Goal: Task Accomplishment & Management: Complete application form

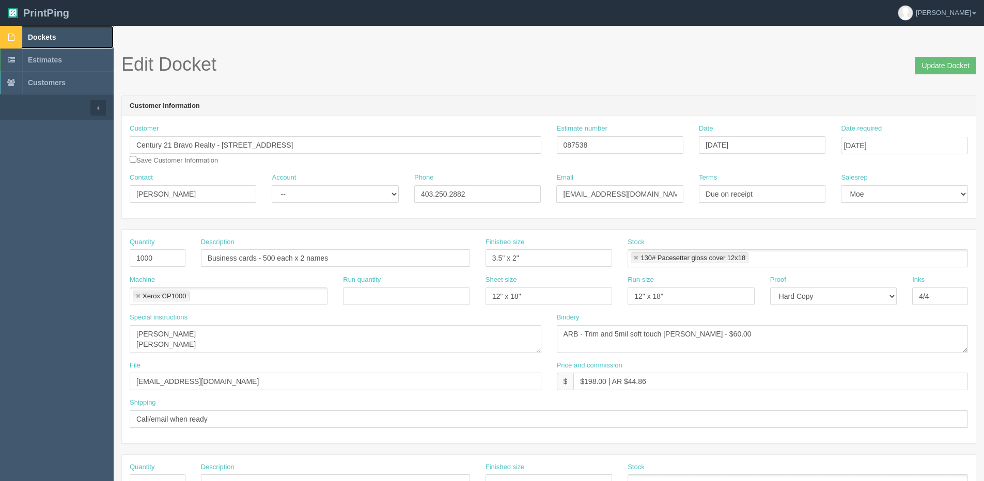
click at [64, 41] on link "Dockets" at bounding box center [57, 37] width 114 height 23
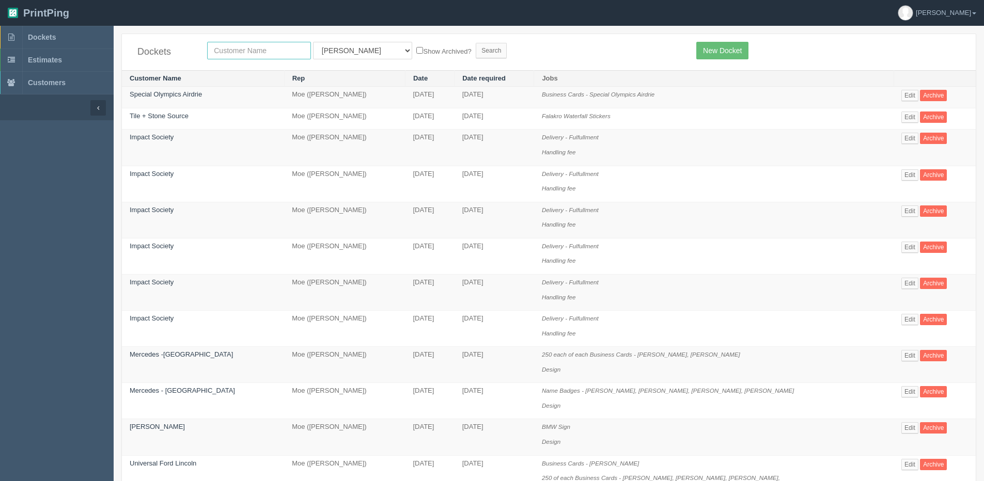
click at [231, 44] on input "text" at bounding box center [259, 51] width 104 height 18
type input "ldi"
click at [476, 43] on input "Search" at bounding box center [491, 50] width 31 height 15
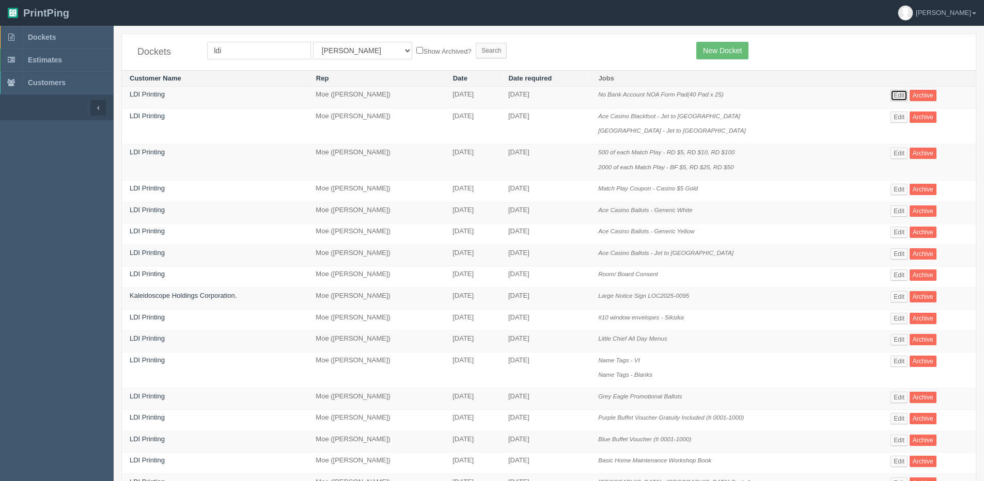
click at [892, 94] on link "Edit" at bounding box center [898, 95] width 17 height 11
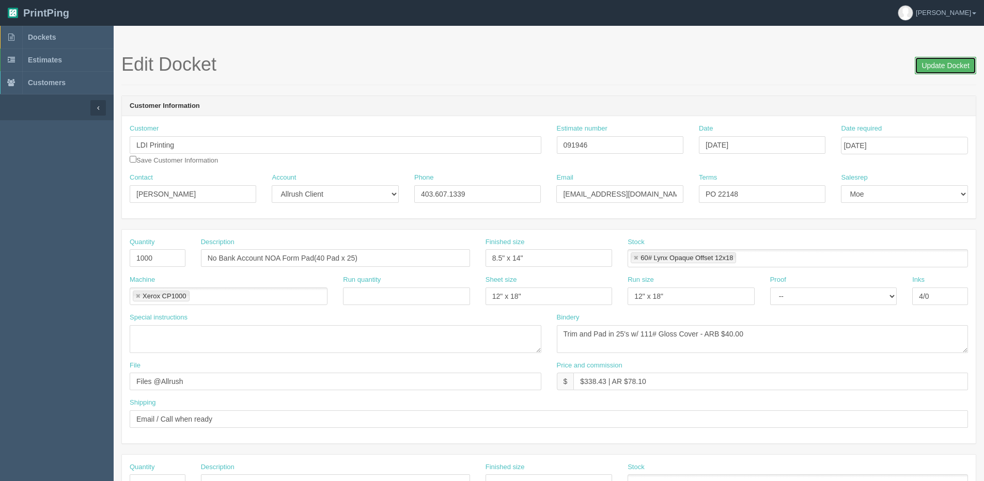
click at [946, 65] on input "Update Docket" at bounding box center [944, 66] width 61 height 18
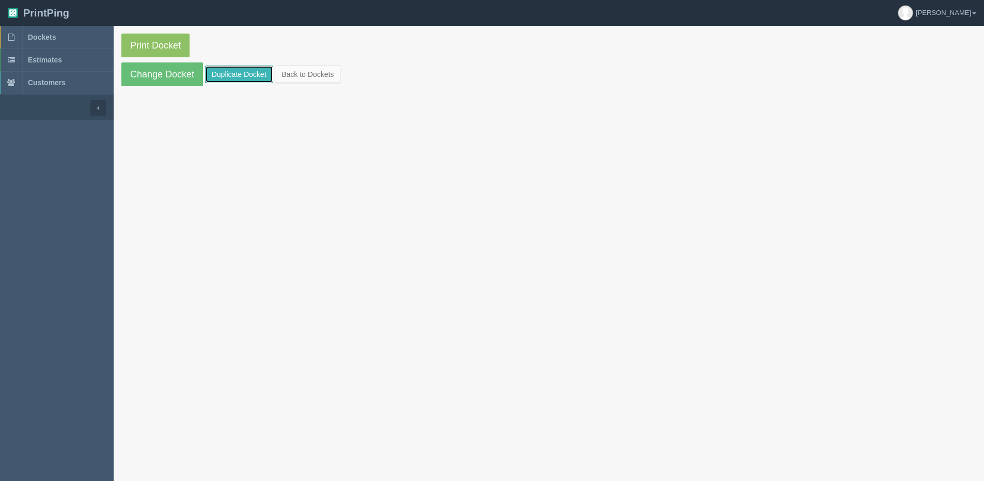
click at [243, 74] on link "Duplicate Docket" at bounding box center [239, 75] width 68 height 18
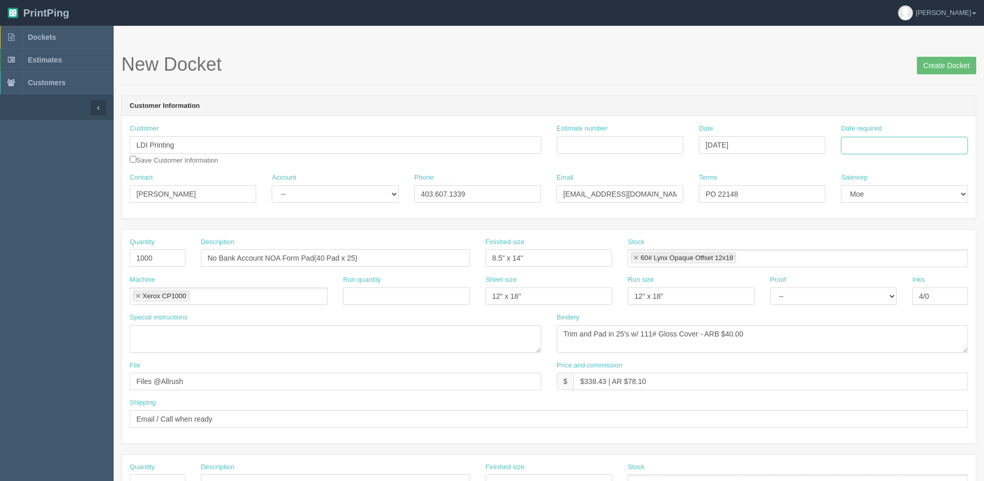
drag, startPoint x: 864, startPoint y: 153, endPoint x: 867, endPoint y: 145, distance: 9.3
click at [864, 153] on input "Date required" at bounding box center [904, 146] width 127 height 18
click at [849, 294] on th "Today" at bounding box center [891, 288] width 96 height 15
click at [909, 260] on td "28" at bounding box center [906, 259] width 13 height 15
type input "[DATE]"
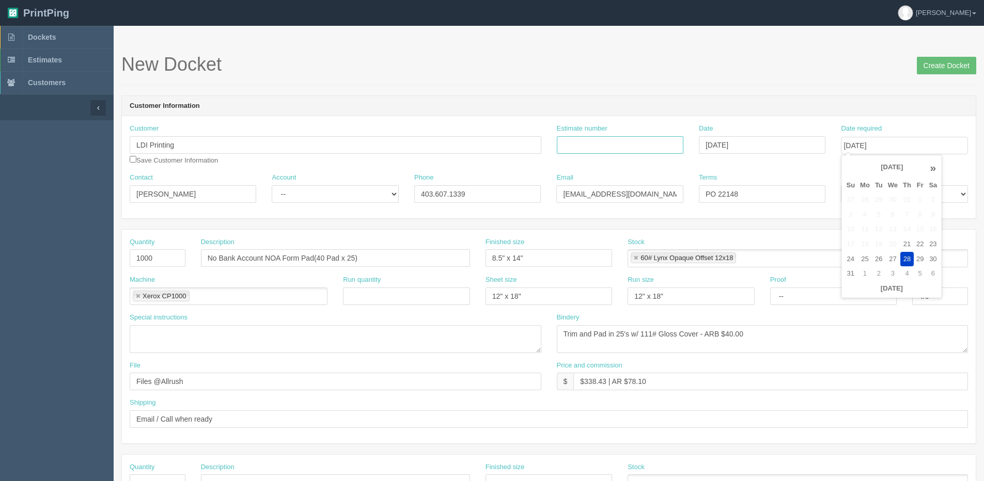
click at [599, 143] on input "Estimate number" at bounding box center [620, 145] width 127 height 18
type input "092191`"
drag, startPoint x: 727, startPoint y: 193, endPoint x: 847, endPoint y: 171, distance: 121.7
click at [795, 179] on div "Terms PO 22148" at bounding box center [762, 188] width 127 height 30
type input "PO 22218"
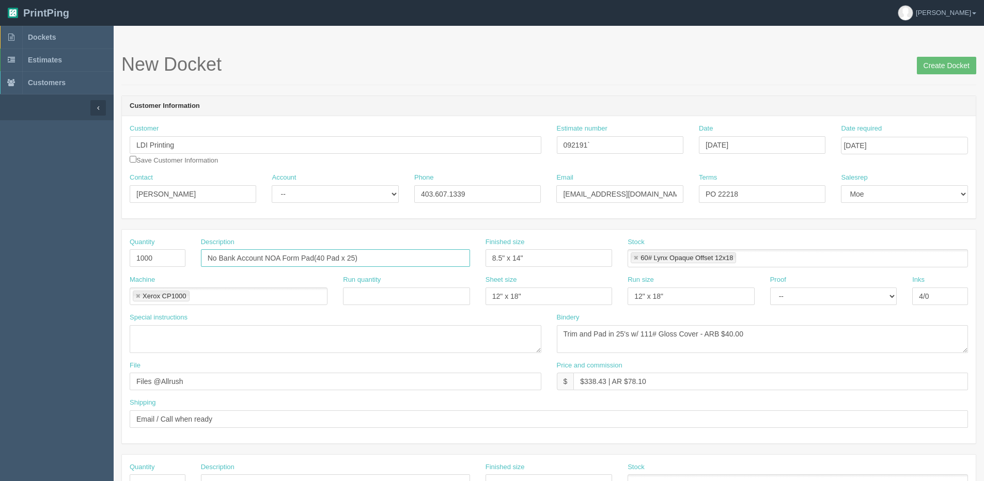
drag, startPoint x: 281, startPoint y: 258, endPoint x: -76, endPoint y: 246, distance: 357.5
click at [0, 246] on html "PrintPing Dan Edit account ( dan@allrush.ca ) Logout Dockets Estimates Customers" at bounding box center [492, 469] width 984 height 938
type input "FS Income Support Form Pad(40 Pad x 25)"
click at [515, 260] on input "8.5" x 14"" at bounding box center [548, 258] width 127 height 18
type input "8.5" x 11""
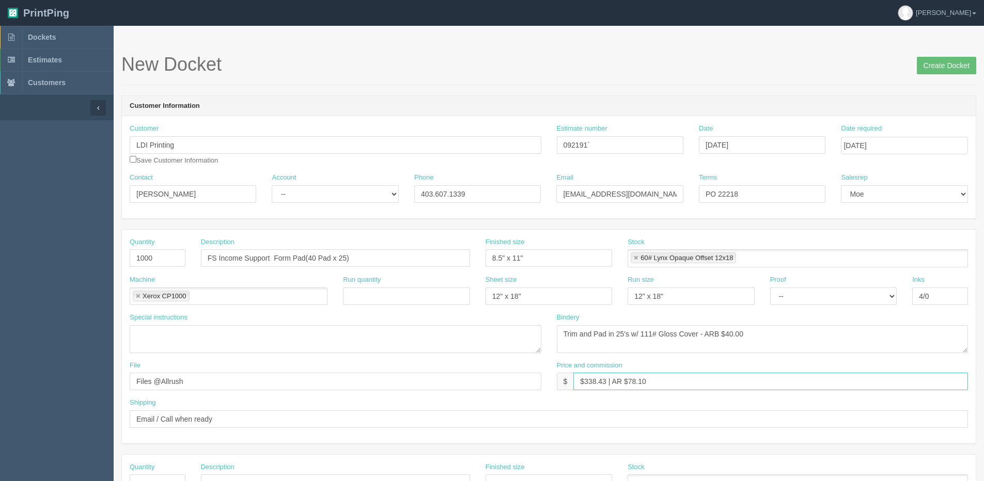
drag, startPoint x: 585, startPoint y: 383, endPoint x: 606, endPoint y: 387, distance: 21.0
click at [606, 387] on input "$338.43 | AR $78.10" at bounding box center [770, 382] width 395 height 18
drag, startPoint x: 628, startPoint y: 379, endPoint x: 746, endPoint y: 367, distance: 118.3
click at [677, 372] on div "Price and commission $ $219.59 | AR $78.10" at bounding box center [763, 376] width 412 height 30
type input "$219.59 | AR $50.68"
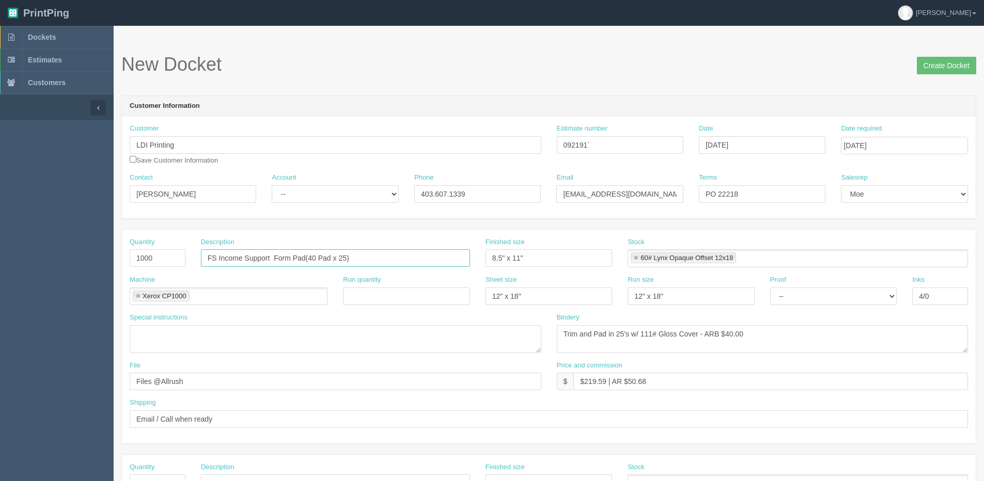
click at [305, 261] on input "FS Income Support Form Pad(40 Pad x 25)" at bounding box center [335, 258] width 269 height 18
click at [273, 254] on input "FS Income Support Form Pad (40 Pad x 25)" at bounding box center [335, 258] width 269 height 18
drag, startPoint x: 217, startPoint y: 257, endPoint x: 51, endPoint y: 230, distance: 168.4
click at [162, 257] on div "Quantity 1000 Description FS Income Support Form Pad (40 Pad x 25) Finished siz…" at bounding box center [549, 257] width 854 height 38
type input "SF Income Support Form Pad (40 Pad x 25)"
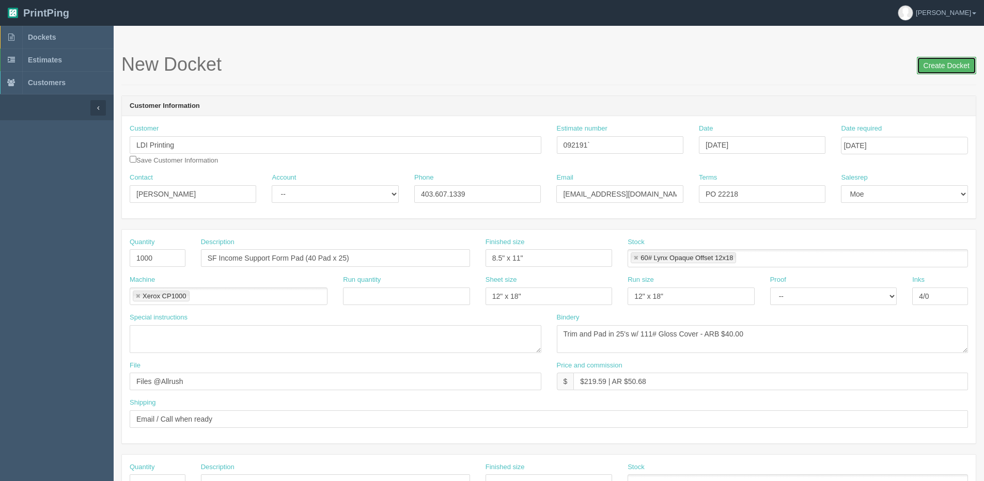
click at [929, 68] on input "Create Docket" at bounding box center [946, 66] width 59 height 18
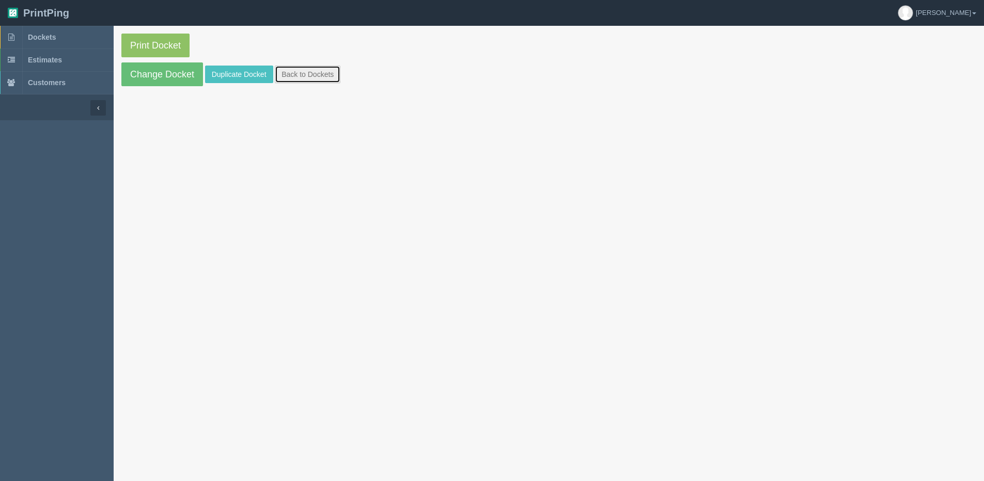
drag, startPoint x: 311, startPoint y: 72, endPoint x: 298, endPoint y: 72, distance: 12.9
click at [311, 72] on link "Back to Dockets" at bounding box center [308, 75] width 66 height 18
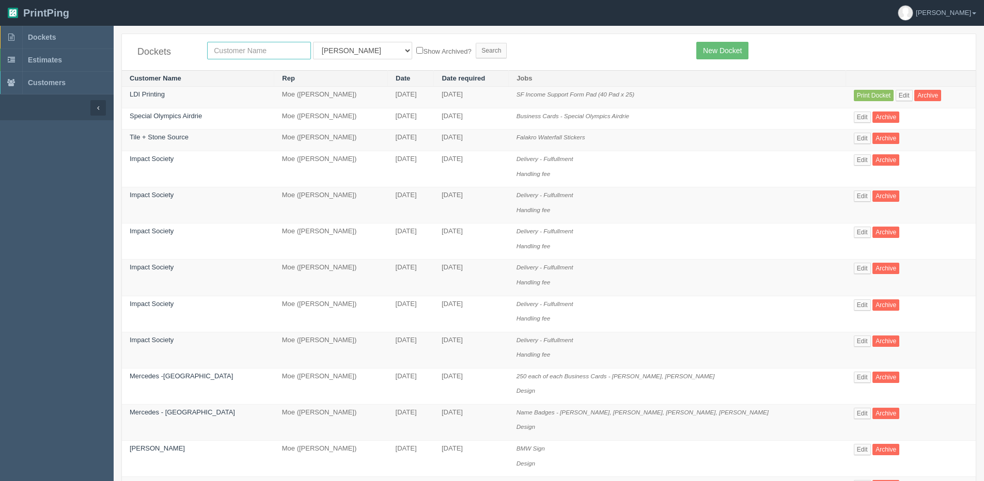
click at [278, 52] on input "text" at bounding box center [259, 51] width 104 height 18
type input "ld"
click at [476, 43] on input "Search" at bounding box center [491, 50] width 31 height 15
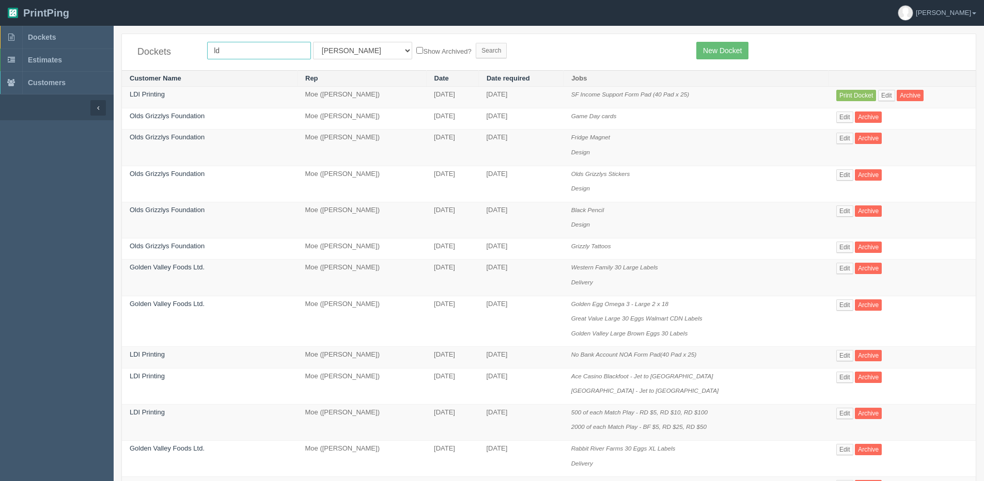
click at [245, 49] on input "ld" at bounding box center [259, 51] width 104 height 18
type input "ldi"
click at [337, 50] on select "All Users [PERSON_NAME] Test 1 [PERSON_NAME] [PERSON_NAME] [PERSON_NAME] France…" at bounding box center [362, 51] width 99 height 18
select select "1"
click at [313, 42] on select "All Users Ali Ali Test 1 Aly Amy Ankit Arif Brandon Dan France Greg Jim Mark Ma…" at bounding box center [362, 51] width 99 height 18
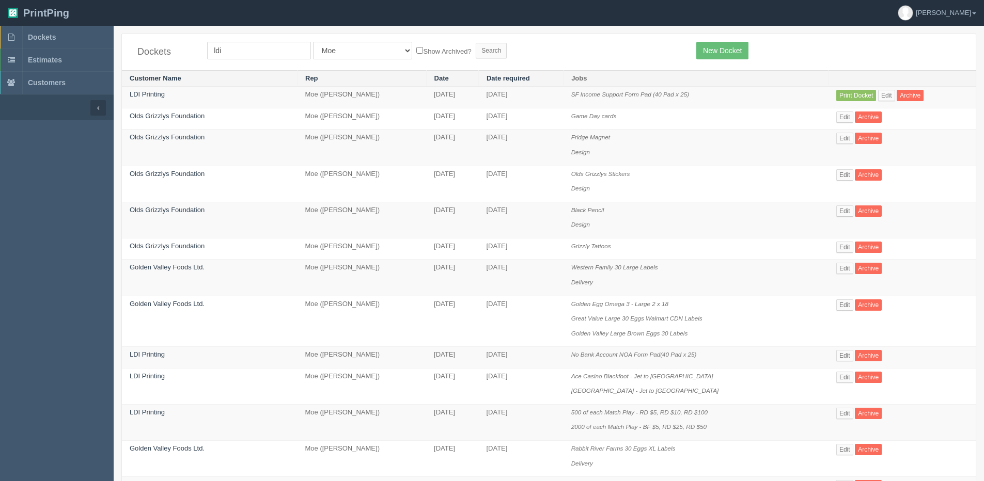
click at [416, 56] on label "Show Archived?" at bounding box center [443, 51] width 55 height 12
click at [416, 54] on input "Show Archived?" at bounding box center [419, 50] width 7 height 7
checkbox input "true"
click at [476, 53] on input "Search" at bounding box center [491, 50] width 31 height 15
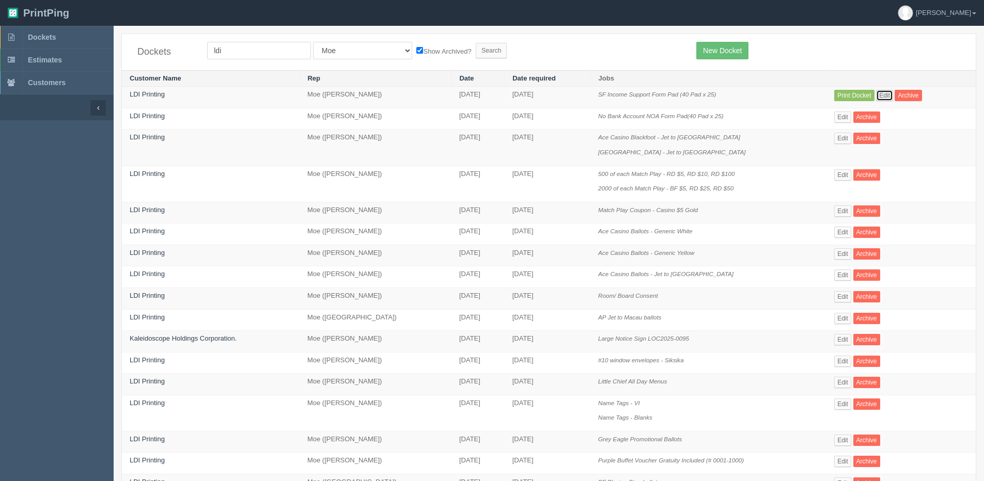
click at [881, 93] on link "Edit" at bounding box center [884, 95] width 17 height 11
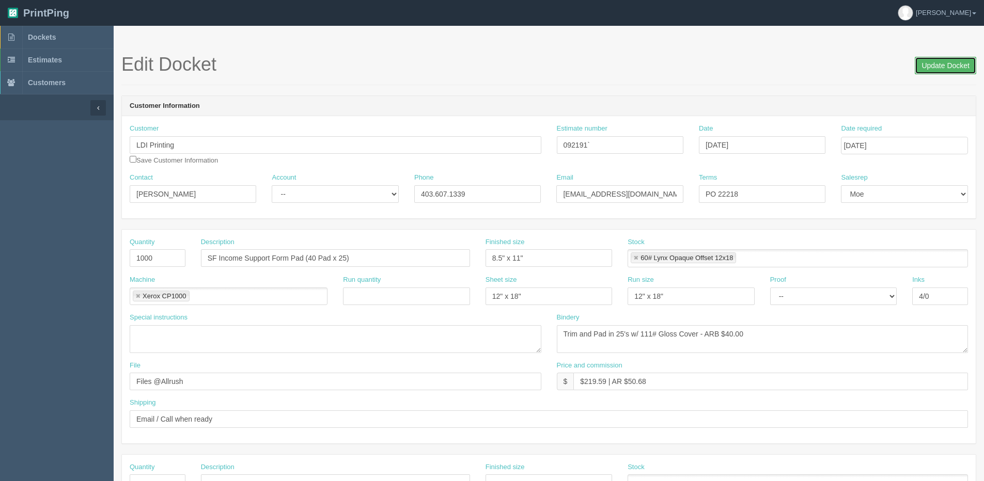
drag, startPoint x: 941, startPoint y: 62, endPoint x: 902, endPoint y: 67, distance: 40.0
click at [941, 63] on input "Update Docket" at bounding box center [944, 66] width 61 height 18
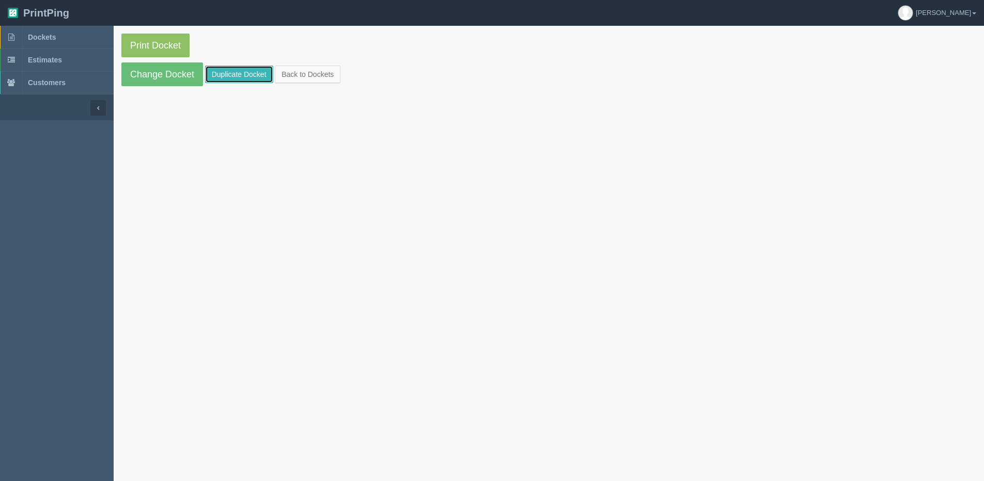
click at [225, 76] on link "Duplicate Docket" at bounding box center [239, 75] width 68 height 18
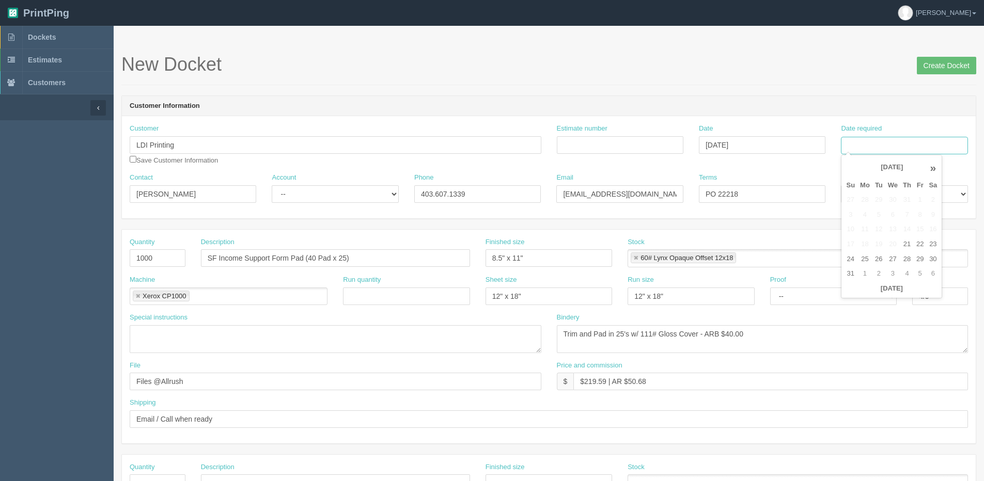
click at [902, 148] on input "Date required" at bounding box center [904, 146] width 127 height 18
click at [848, 294] on th "[DATE]" at bounding box center [891, 288] width 96 height 15
click at [907, 253] on td "28" at bounding box center [906, 259] width 13 height 15
type input "[DATE]"
click at [751, 193] on input "PO 22218" at bounding box center [762, 194] width 127 height 18
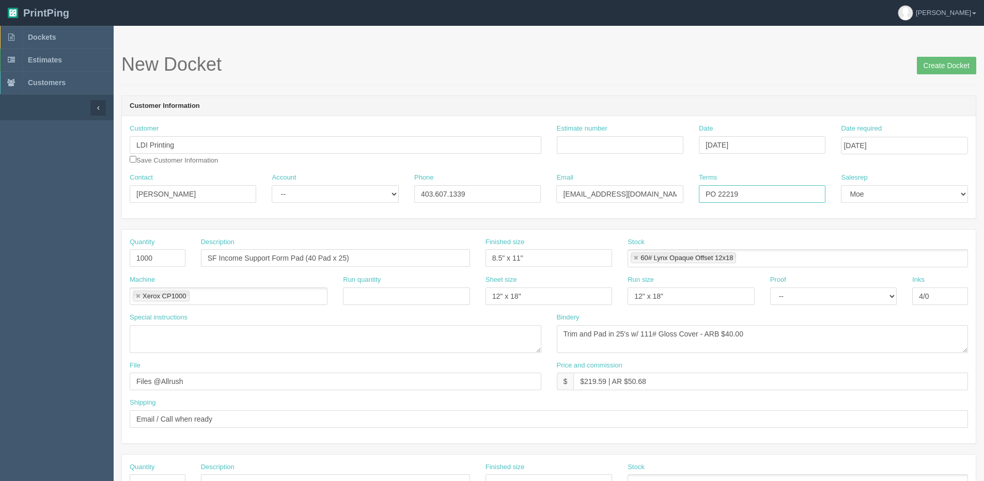
type input "PO 22219"
click at [615, 155] on div "Estimate number" at bounding box center [620, 143] width 142 height 38
click at [617, 144] on input "Estimate number" at bounding box center [620, 145] width 127 height 18
type input "092191`"
drag, startPoint x: 217, startPoint y: 260, endPoint x: 288, endPoint y: 261, distance: 70.7
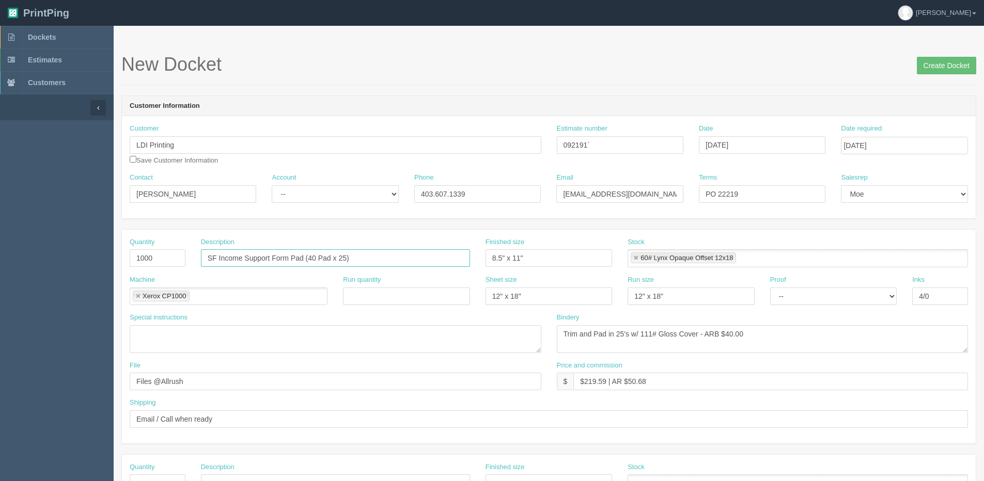
click at [288, 261] on input "SF Income Support Form Pad (40 Pad x 25)" at bounding box center [335, 258] width 269 height 18
click at [217, 255] on input "SFREquest Pad (40 Pad x 25)" at bounding box center [335, 258] width 269 height 18
type input "SF Request for Info from HRDC Pad (40 Pad x 25)"
click at [934, 72] on input "Create Docket" at bounding box center [946, 66] width 59 height 18
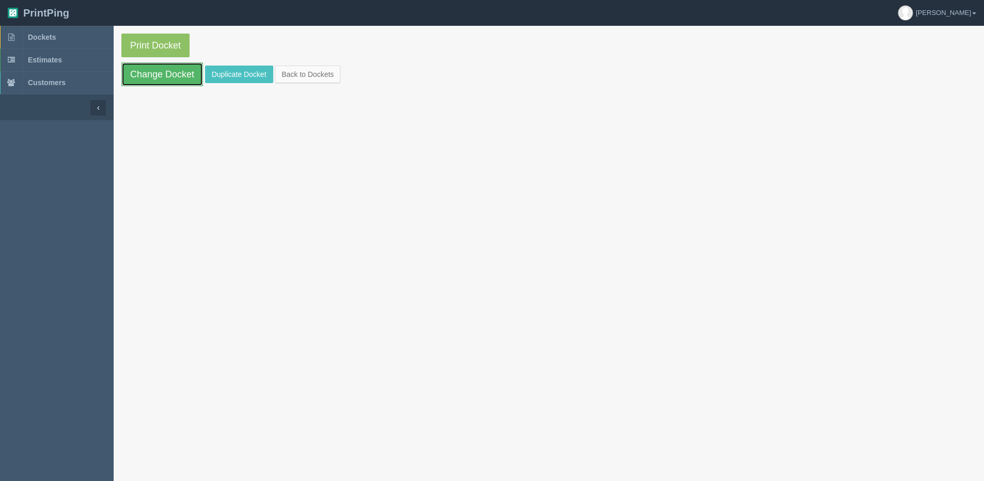
click at [154, 69] on link "Change Docket" at bounding box center [162, 74] width 82 height 24
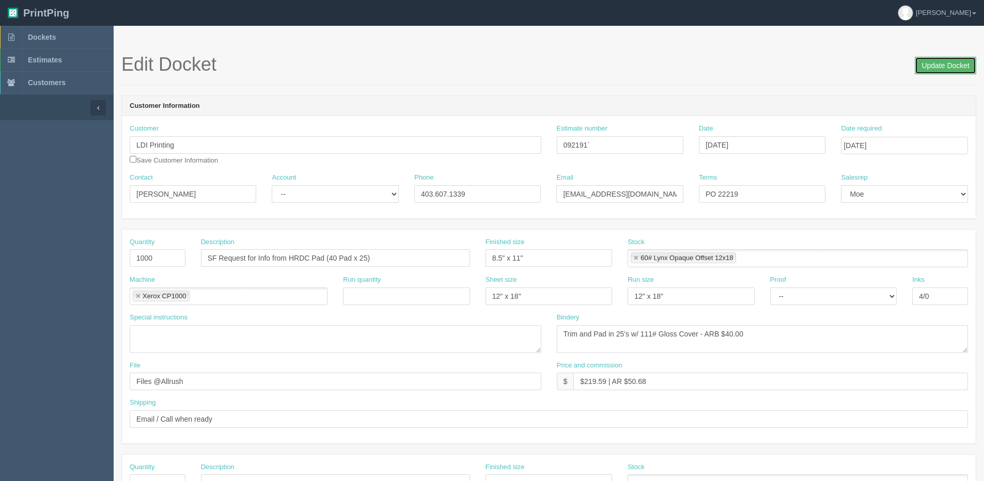
click at [939, 70] on input "Update Docket" at bounding box center [944, 66] width 61 height 18
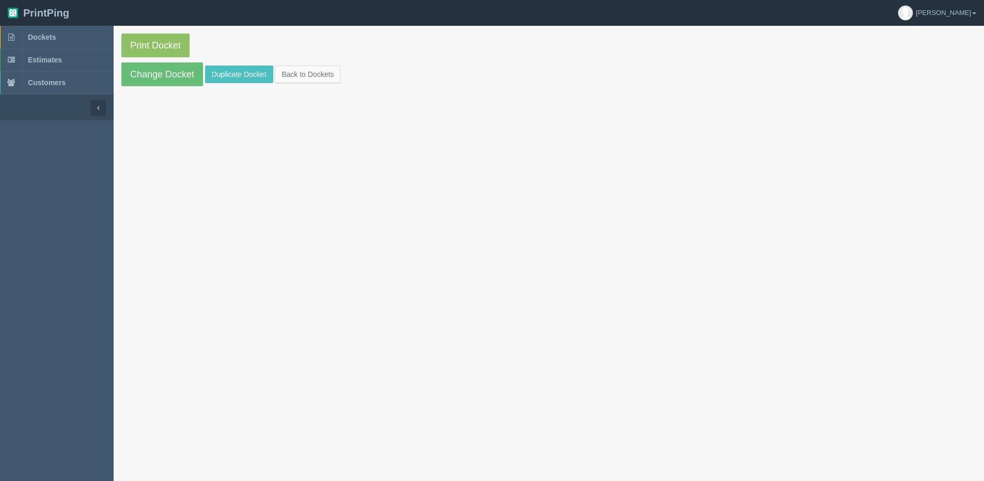
click at [116, 39] on section "Print Docket Change Docket Duplicate Docket Back to Dockets" at bounding box center [549, 60] width 870 height 68
click at [139, 41] on link "Print Docket" at bounding box center [155, 46] width 68 height 24
drag, startPoint x: 302, startPoint y: 68, endPoint x: 294, endPoint y: 69, distance: 8.3
click at [302, 68] on link "Back to Dockets" at bounding box center [308, 75] width 66 height 18
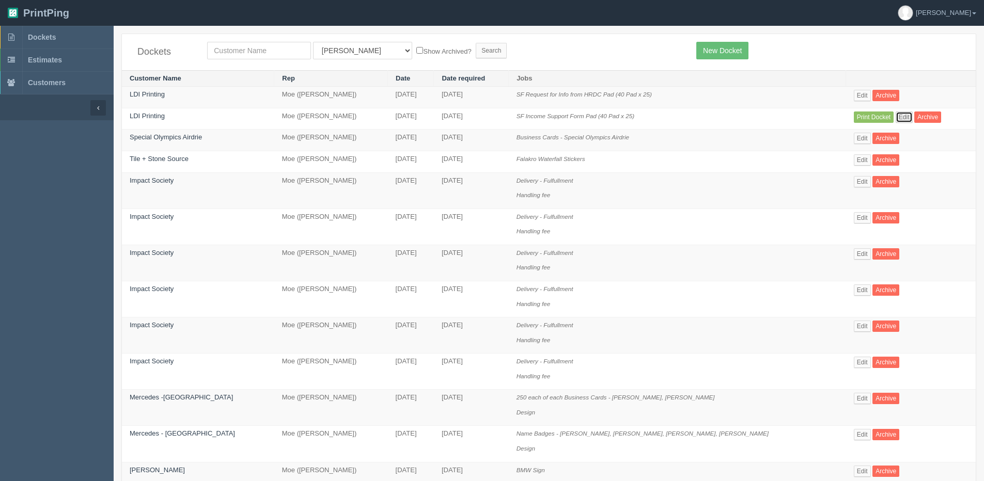
click at [895, 116] on link "Edit" at bounding box center [903, 117] width 17 height 11
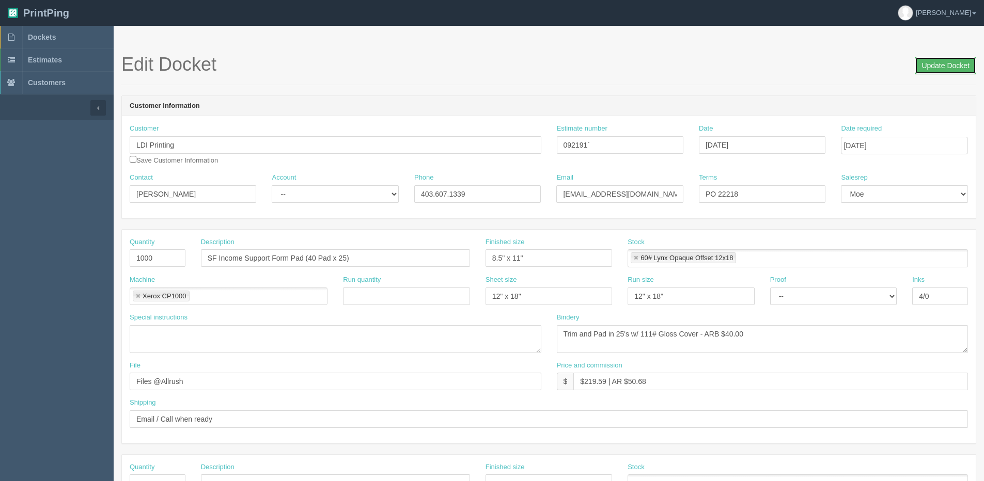
click at [938, 67] on input "Update Docket" at bounding box center [944, 66] width 61 height 18
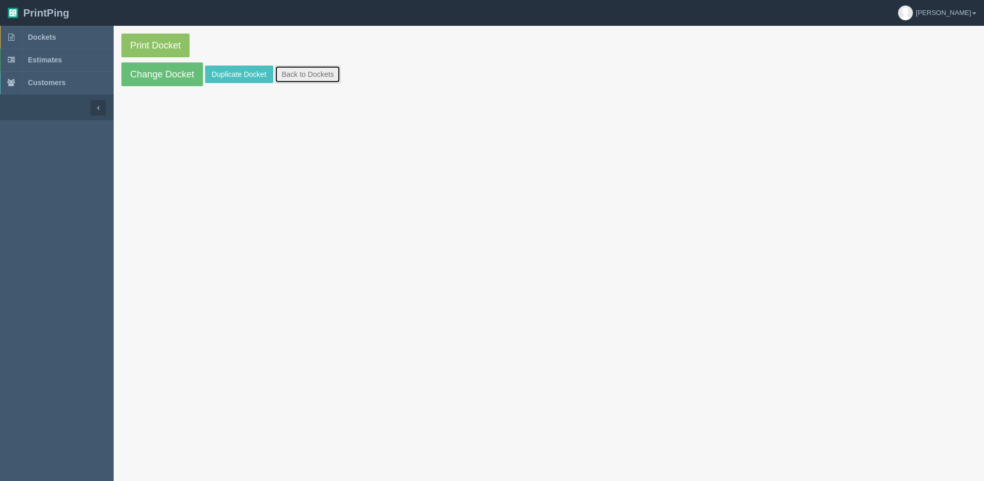
click at [305, 68] on link "Back to Dockets" at bounding box center [308, 75] width 66 height 18
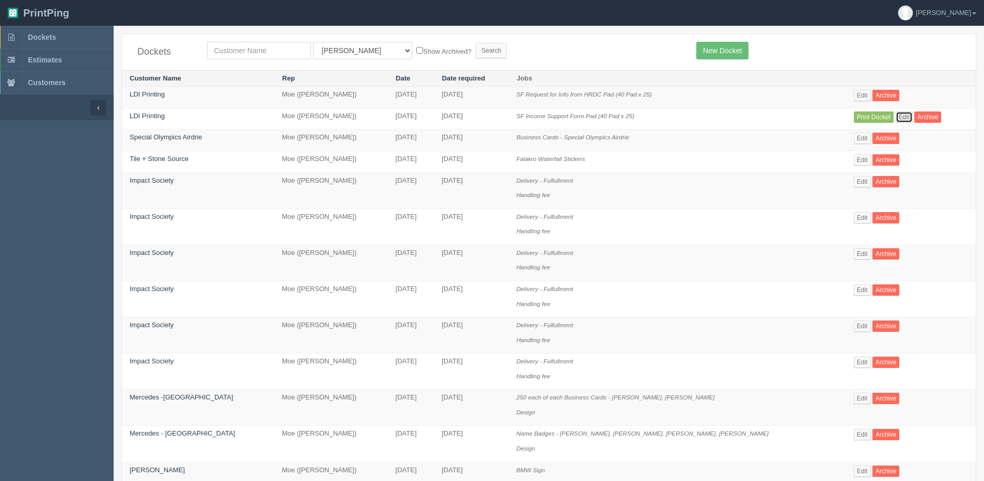
click at [895, 114] on link "Edit" at bounding box center [903, 117] width 17 height 11
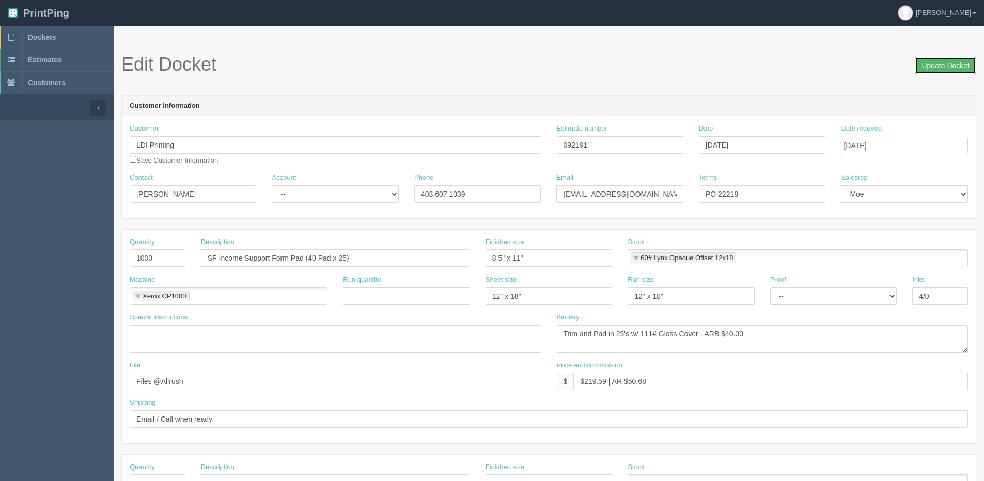
click at [946, 66] on input "Update Docket" at bounding box center [944, 66] width 61 height 18
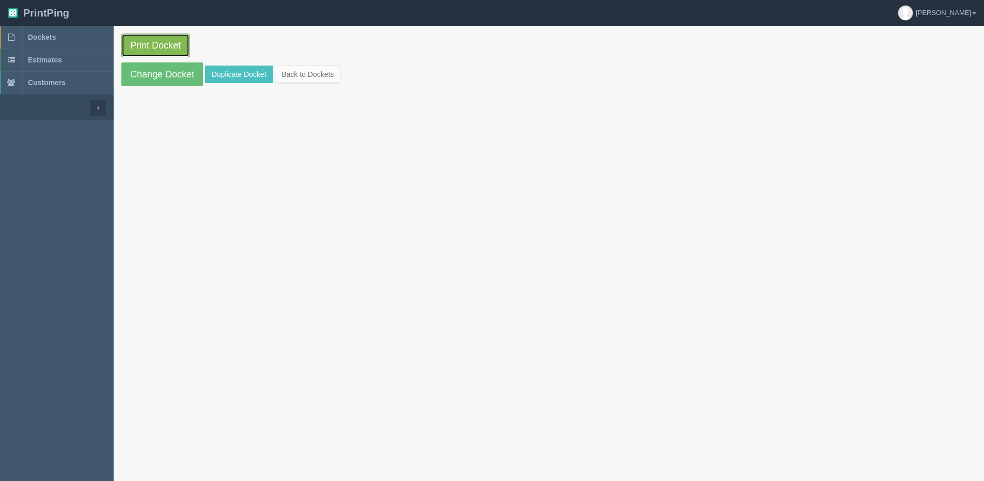
click at [145, 46] on link "Print Docket" at bounding box center [155, 46] width 68 height 24
drag, startPoint x: 318, startPoint y: 70, endPoint x: 311, endPoint y: 70, distance: 7.2
click at [318, 70] on link "Back to Dockets" at bounding box center [308, 75] width 66 height 18
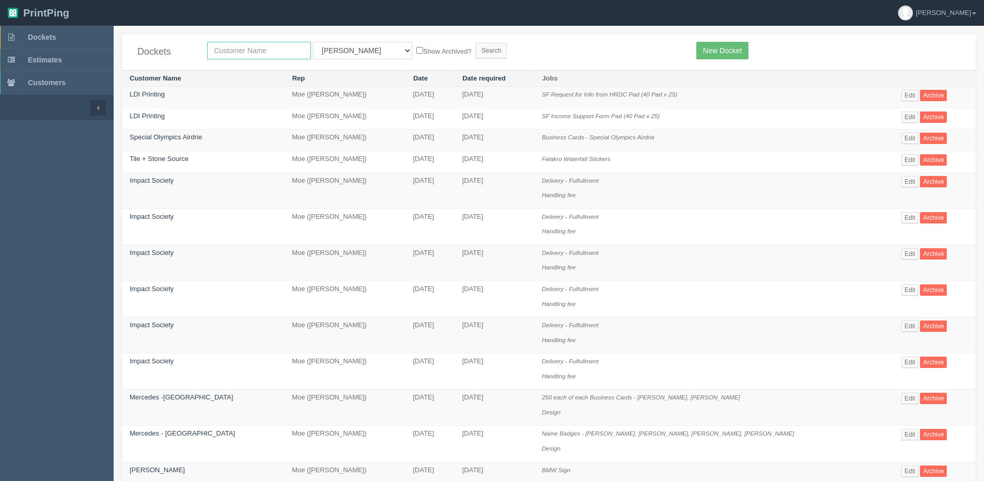
drag, startPoint x: 234, startPoint y: 52, endPoint x: 225, endPoint y: 52, distance: 8.8
click at [234, 52] on input "text" at bounding box center [259, 51] width 104 height 18
type input "impact"
click at [476, 43] on input "Search" at bounding box center [491, 50] width 31 height 15
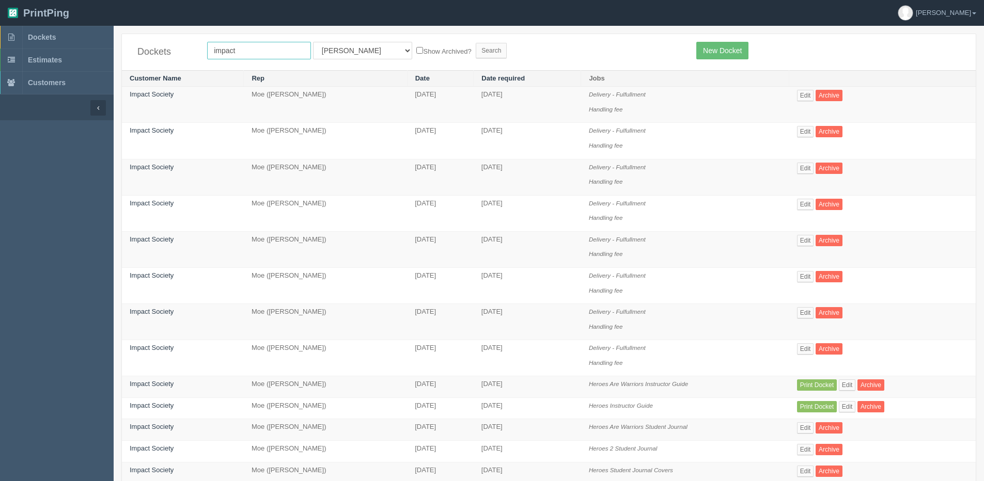
click at [258, 49] on input "impact" at bounding box center [259, 51] width 104 height 18
type input "impact society"
click at [416, 55] on label "Show Archived?" at bounding box center [443, 51] width 55 height 12
click at [416, 54] on input "Show Archived?" at bounding box center [419, 50] width 7 height 7
checkbox input "true"
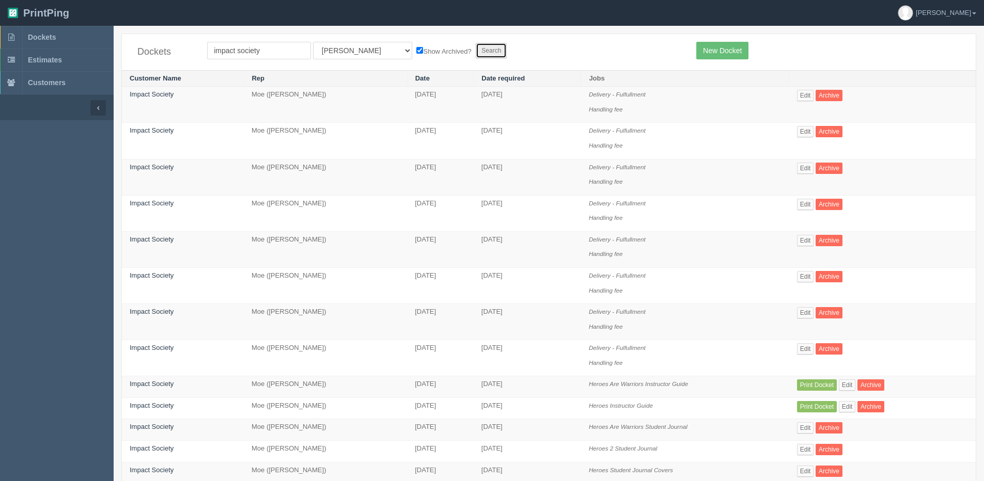
click at [476, 45] on input "Search" at bounding box center [491, 50] width 31 height 15
click at [725, 49] on link "New Docket" at bounding box center [722, 51] width 52 height 18
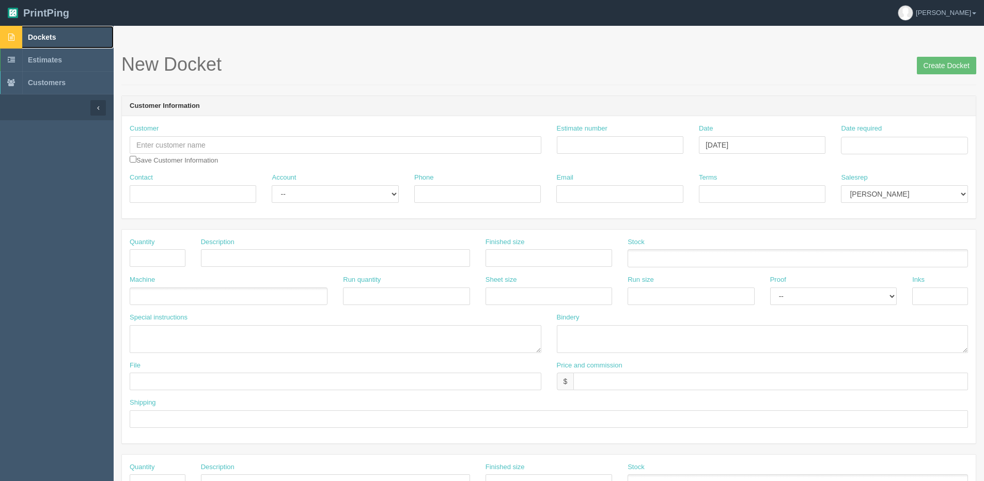
click at [34, 38] on span "Dockets" at bounding box center [42, 37] width 28 height 8
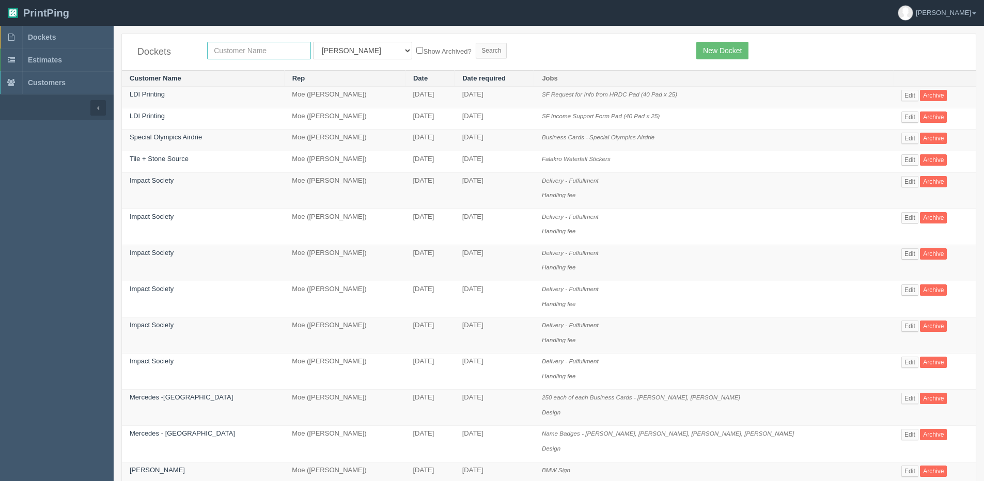
click at [234, 49] on input "text" at bounding box center [259, 51] width 104 height 18
type input "impact"
click at [476, 43] on input "Search" at bounding box center [491, 50] width 31 height 15
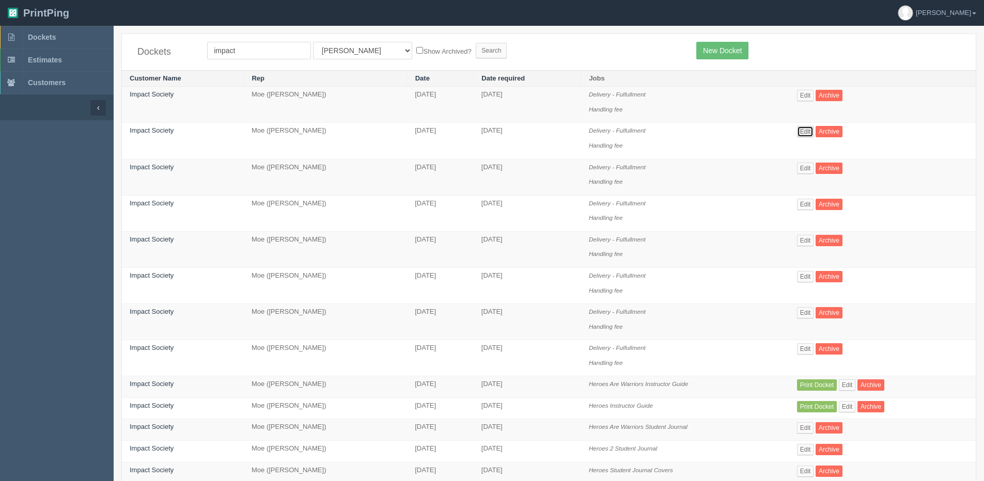
click at [798, 129] on link "Edit" at bounding box center [805, 131] width 17 height 11
click at [800, 172] on link "Edit" at bounding box center [805, 168] width 17 height 11
click at [799, 239] on link "Edit" at bounding box center [805, 240] width 17 height 11
click at [802, 275] on link "Edit" at bounding box center [805, 276] width 17 height 11
click at [797, 315] on link "Edit" at bounding box center [805, 312] width 17 height 11
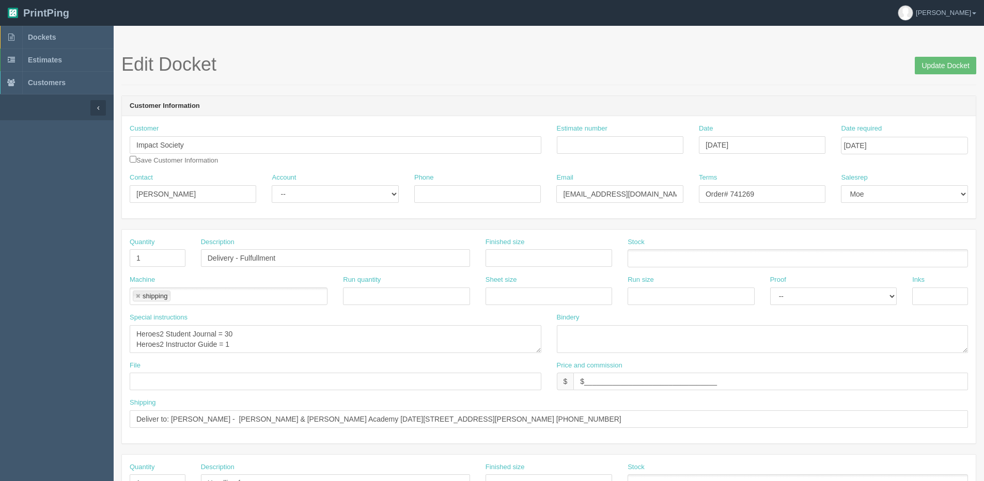
scroll to position [10, 0]
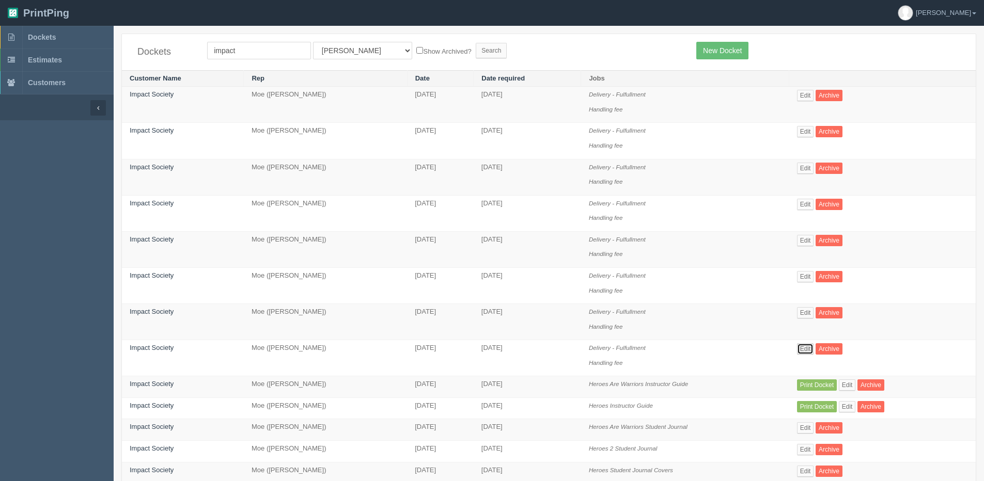
click at [797, 347] on link "Edit" at bounding box center [805, 348] width 17 height 11
click at [806, 96] on link "Edit" at bounding box center [805, 95] width 17 height 11
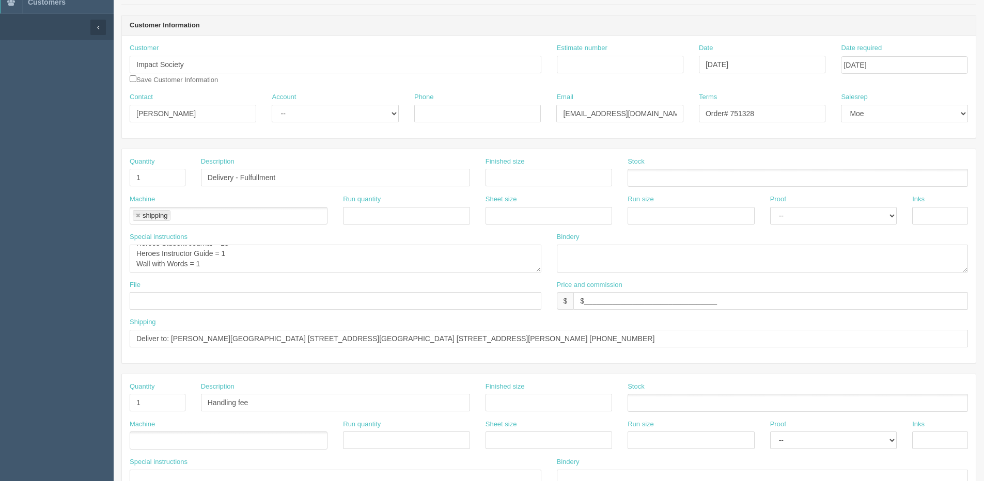
scroll to position [103, 0]
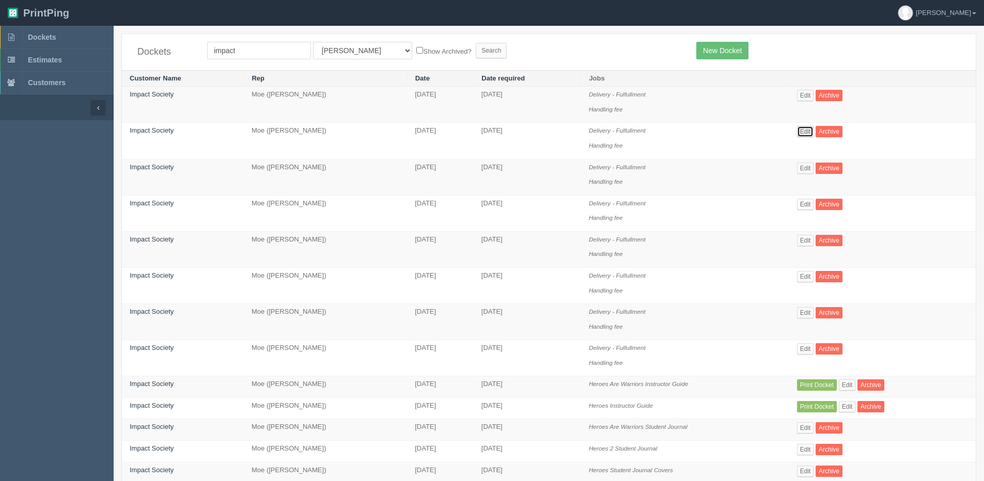
click at [799, 133] on link "Edit" at bounding box center [805, 131] width 17 height 11
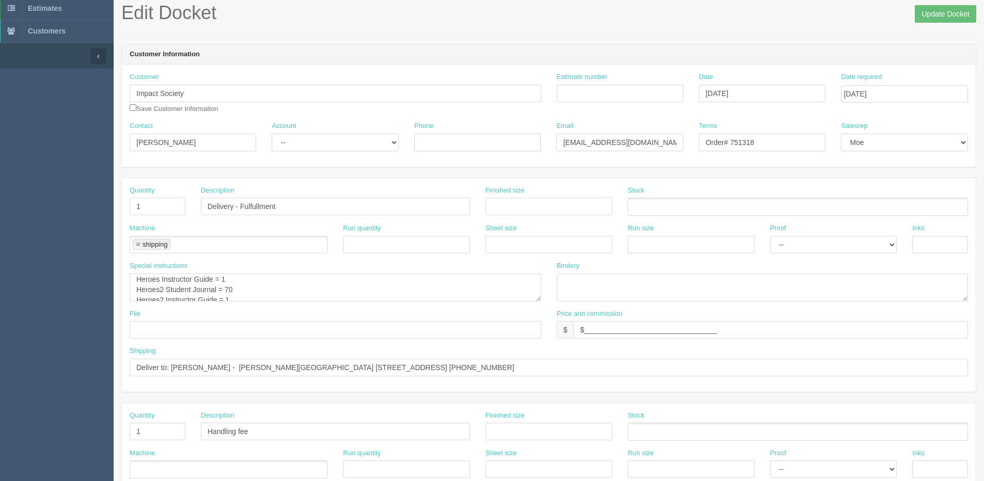
scroll to position [21, 0]
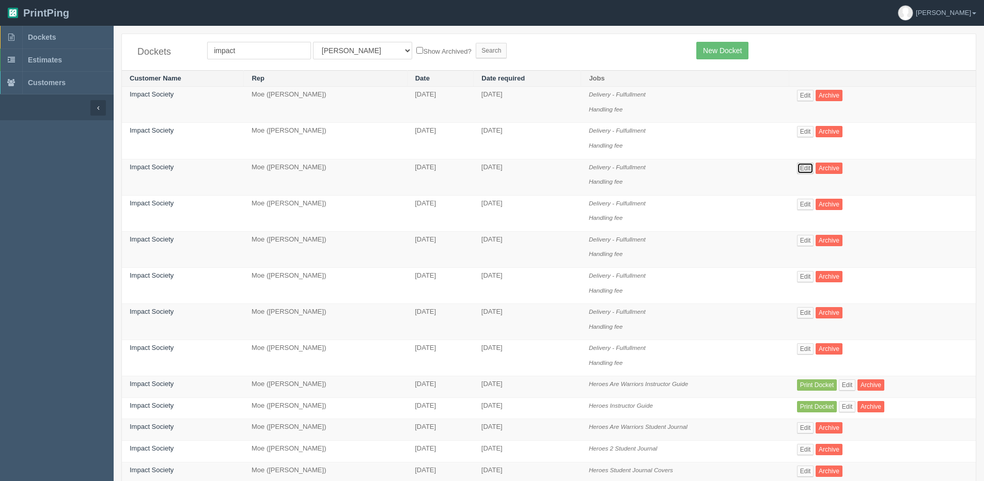
click at [801, 164] on link "Edit" at bounding box center [805, 168] width 17 height 11
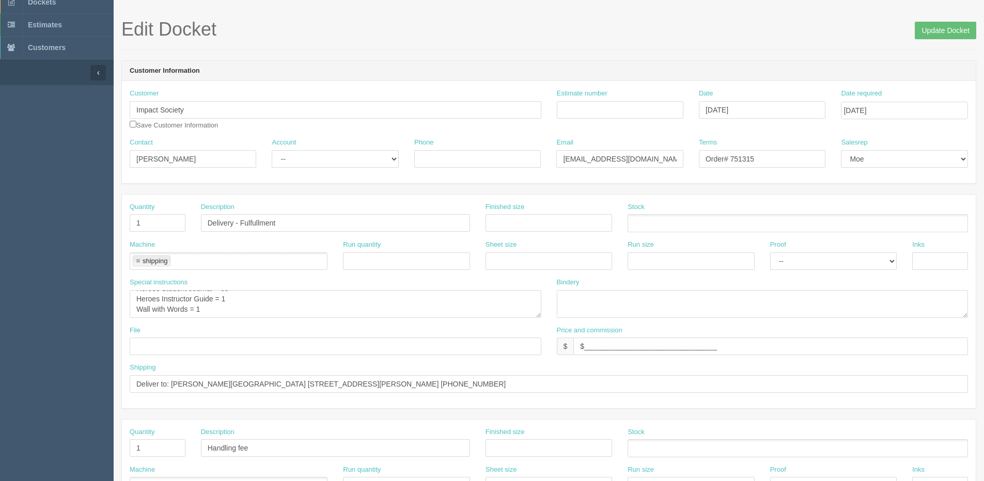
scroll to position [52, 0]
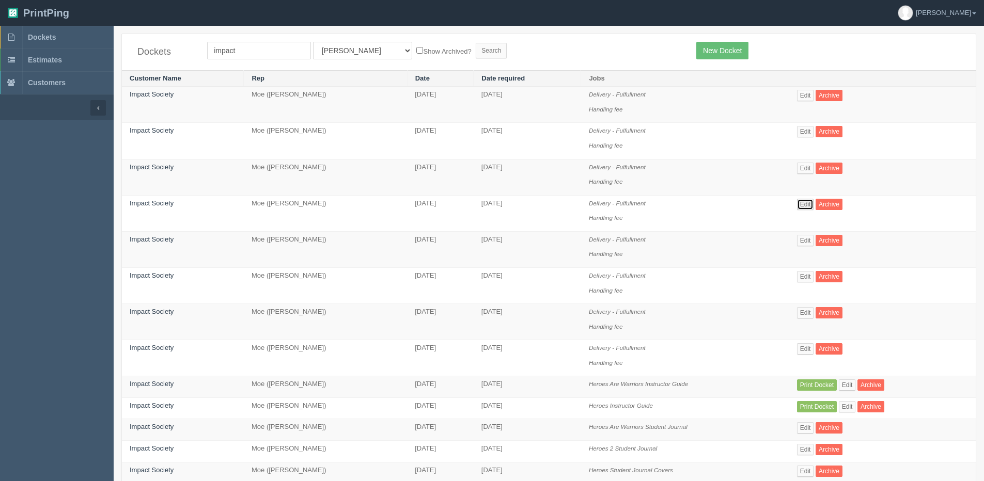
click at [799, 205] on link "Edit" at bounding box center [805, 204] width 17 height 11
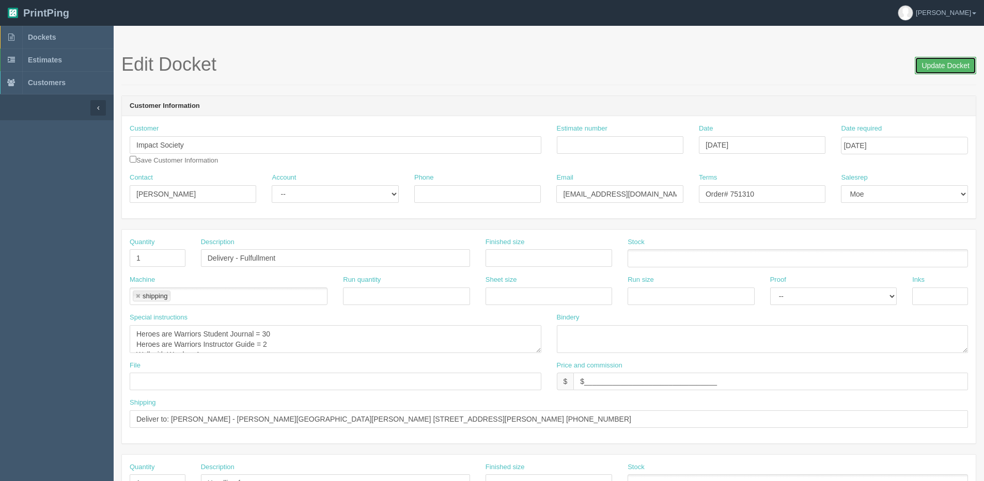
click at [934, 72] on input "Update Docket" at bounding box center [944, 66] width 61 height 18
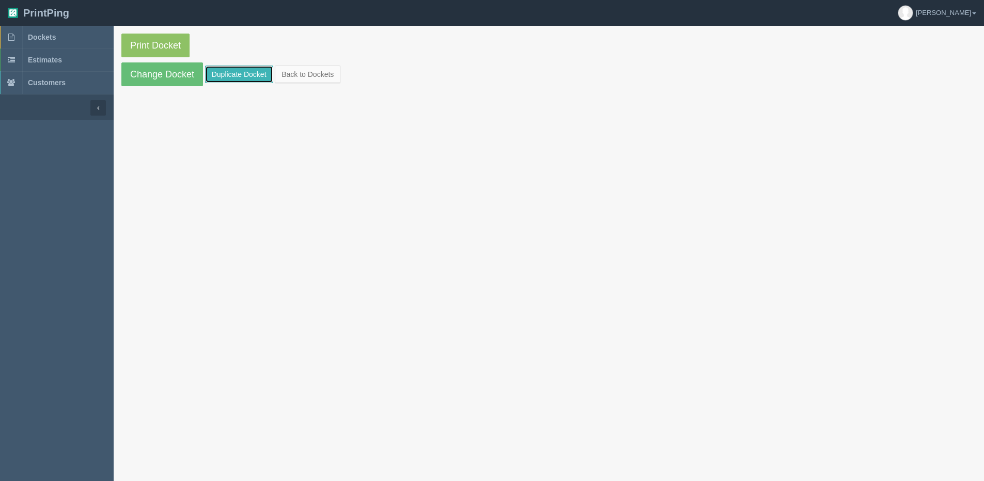
click at [245, 74] on link "Duplicate Docket" at bounding box center [239, 75] width 68 height 18
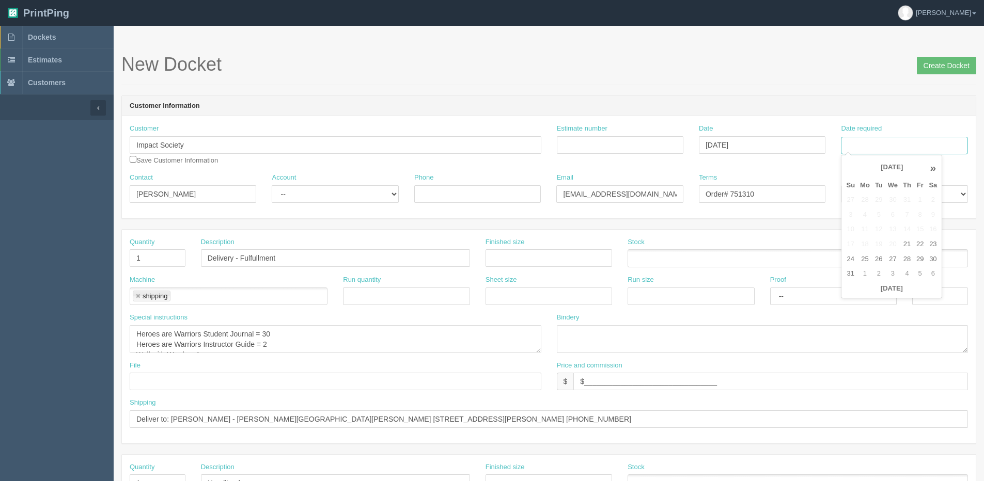
click at [899, 139] on input "Date required" at bounding box center [904, 146] width 127 height 18
click at [863, 297] on div "« August 2025 » Su Mo Tu We Th Fr Sa 27 28 29 30 31 1 2 3 4 5 6 7 8 9 10 11 12 …" at bounding box center [891, 227] width 101 height 144
click at [906, 260] on td "28" at bounding box center [906, 259] width 13 height 15
type input "August 28, 2025"
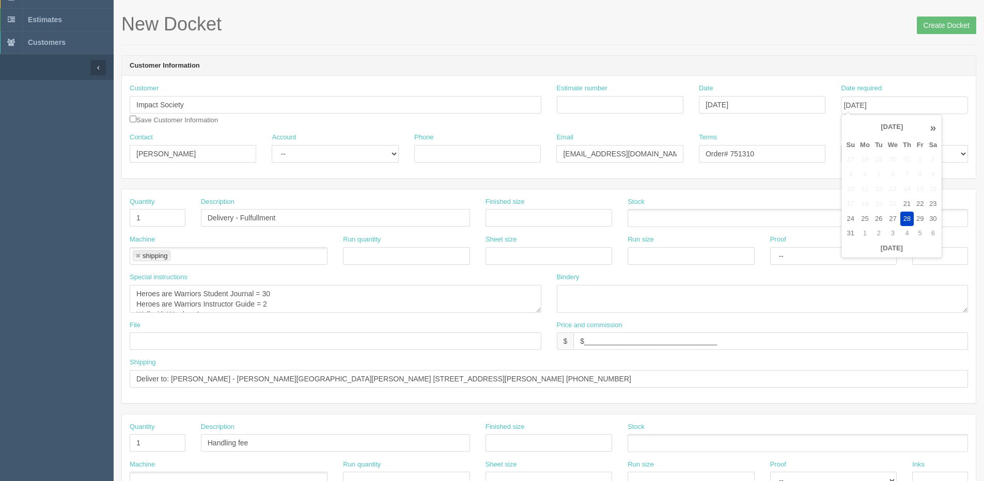
scroll to position [103, 0]
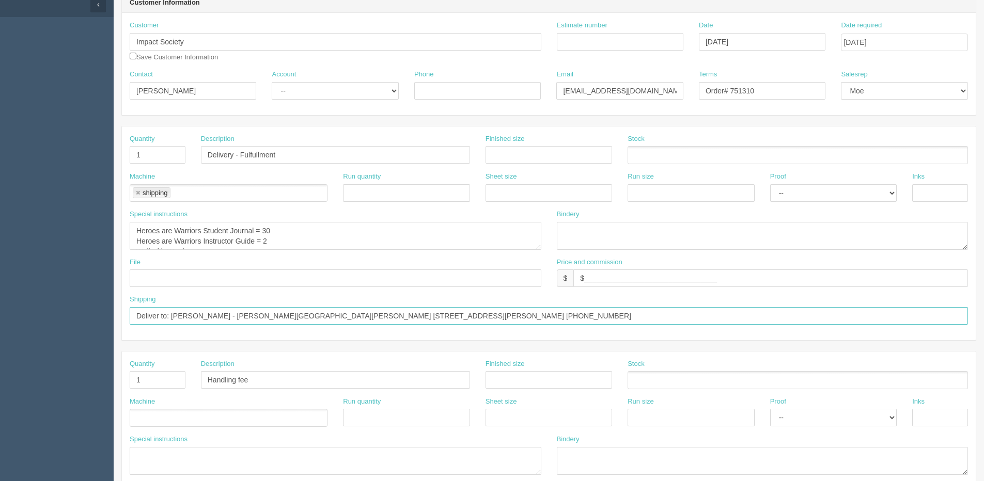
drag, startPoint x: 171, startPoint y: 318, endPoint x: 732, endPoint y: 319, distance: 560.8
click at [731, 320] on input "Deliver to: [PERSON_NAME] - [PERSON_NAME][GEOGRAPHIC_DATA][PERSON_NAME] [STREET…" at bounding box center [549, 316] width 838 height 18
paste input "Erin Luong Holy Child 31 Silverado Terrace SW Calgary, AB T2X 0K4 Canada (403) …"
click at [206, 312] on input "Deliver to: Erin Luong Holy Child 31 Silverado Terrace SW Calgary, AB T2X 0K4 C…" at bounding box center [549, 316] width 838 height 18
type input "Deliver to: Erin Luong - Holy Child 31 Silverado Terrace SW Calgary, AB T2X 0K4…"
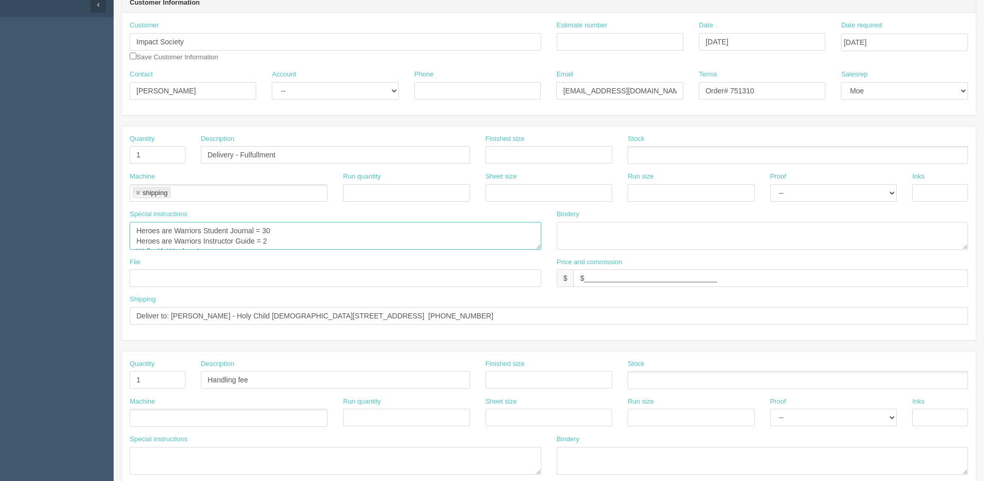
drag, startPoint x: 261, startPoint y: 232, endPoint x: 414, endPoint y: 222, distance: 153.2
click at [417, 219] on div "Special instructions Heroes are Warriors Student Journal = 30 Heroes are Warrio…" at bounding box center [336, 230] width 412 height 40
drag, startPoint x: 263, startPoint y: 242, endPoint x: 283, endPoint y: 238, distance: 20.1
click at [289, 235] on textarea "Heroes are Warriors Student Journal = 30 Heroes are Warriors Instructor Guide =…" at bounding box center [336, 236] width 412 height 28
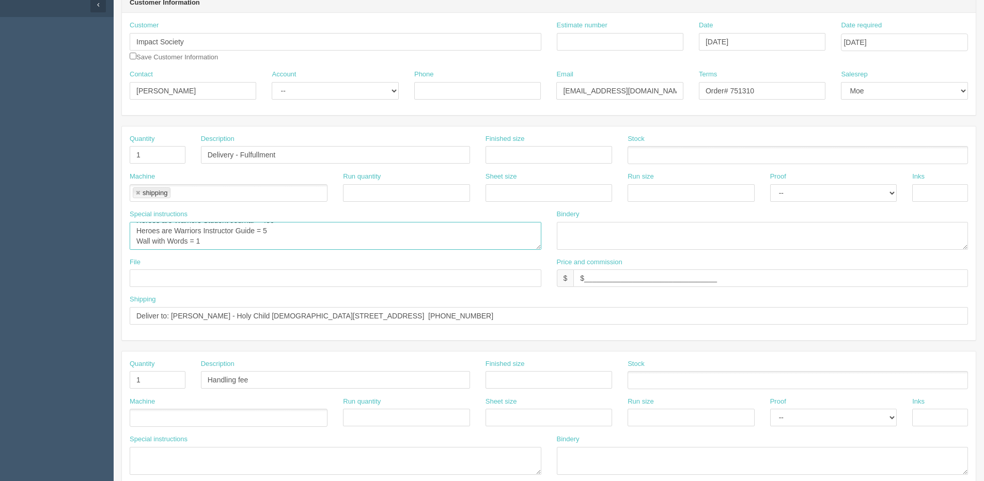
drag, startPoint x: 198, startPoint y: 244, endPoint x: 209, endPoint y: 237, distance: 12.6
click at [201, 243] on textarea "Heroes are Warriors Student Journal = 30 Heroes are Warriors Instructor Guide =…" at bounding box center [336, 236] width 412 height 28
type textarea "Heroes are Warriors Student Journal = 450 Heroes are Warriors Instructor Guide …"
drag, startPoint x: 742, startPoint y: 90, endPoint x: 793, endPoint y: 83, distance: 51.7
click at [796, 82] on input "Order# 751310" at bounding box center [762, 91] width 127 height 18
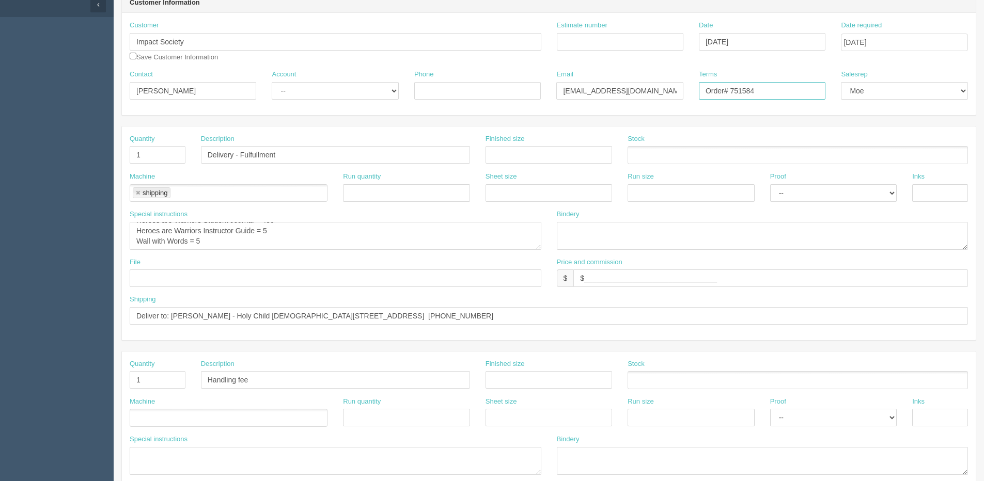
type input "Order# 751584"
click at [294, 92] on select "-- Existing Client Allrush Client Rep Client" at bounding box center [335, 91] width 127 height 18
select select "Allrush Client"
click at [272, 82] on select "-- Existing Client Allrush Client Rep Client" at bounding box center [335, 91] width 127 height 18
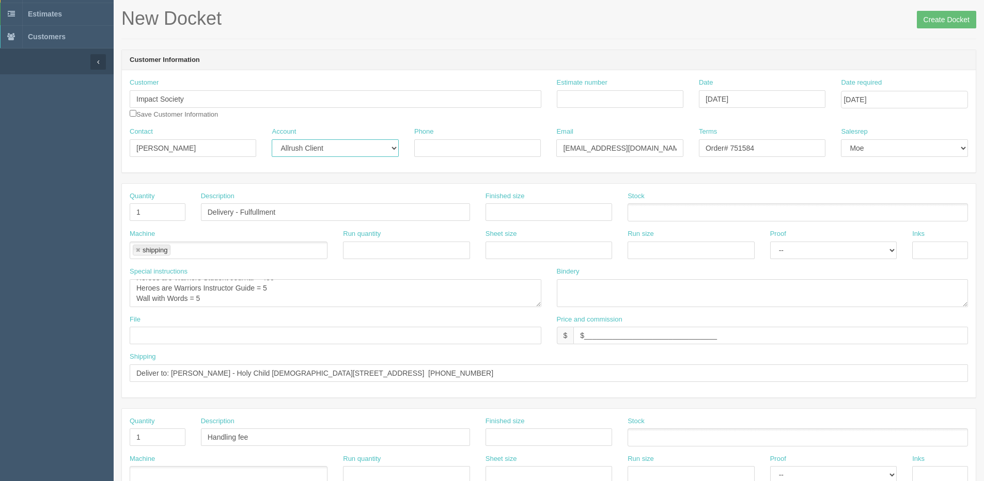
scroll to position [0, 0]
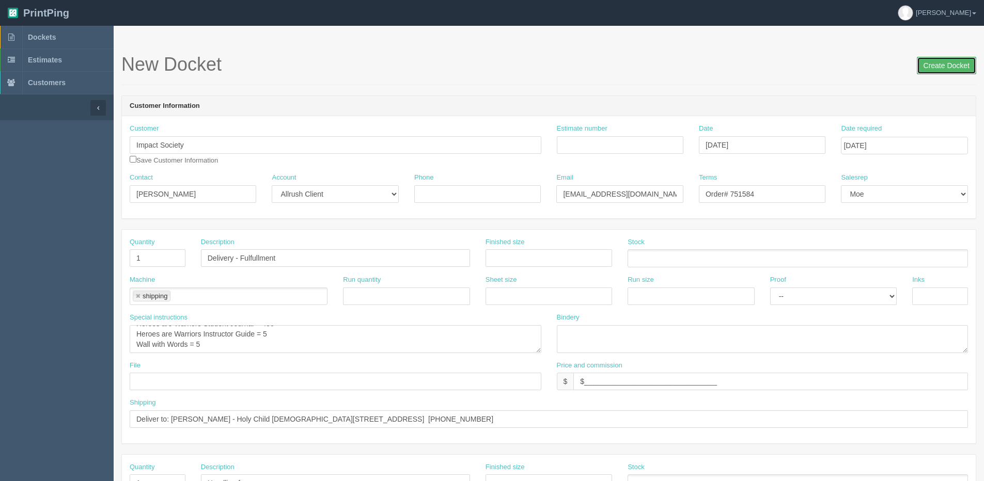
drag, startPoint x: 933, startPoint y: 67, endPoint x: 652, endPoint y: 121, distance: 285.6
click at [914, 67] on h1 "New Docket Create Docket" at bounding box center [548, 64] width 855 height 21
drag, startPoint x: 939, startPoint y: 62, endPoint x: 929, endPoint y: 64, distance: 10.0
click at [939, 62] on input "Create Docket" at bounding box center [946, 66] width 59 height 18
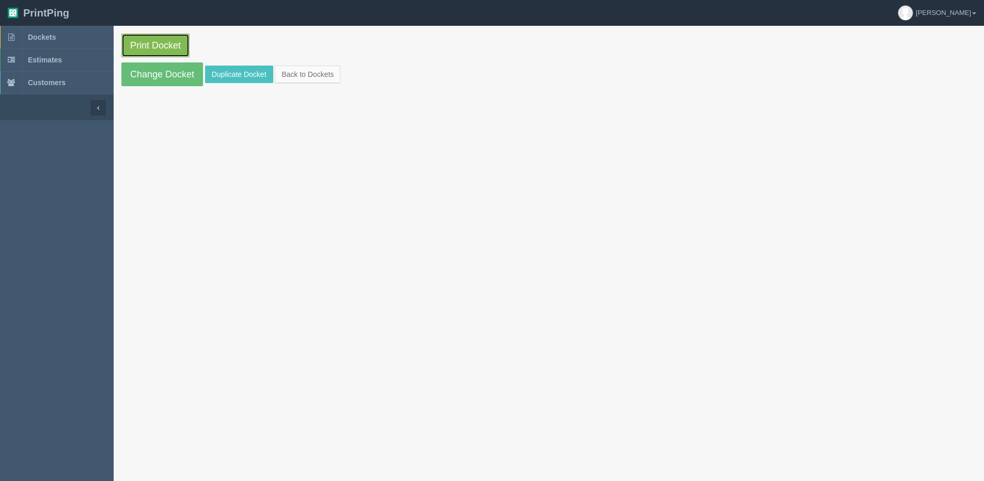
click at [137, 45] on link "Print Docket" at bounding box center [155, 46] width 68 height 24
